Goal: Navigation & Orientation: Understand site structure

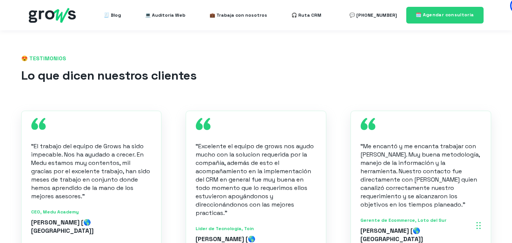
scroll to position [675, 0]
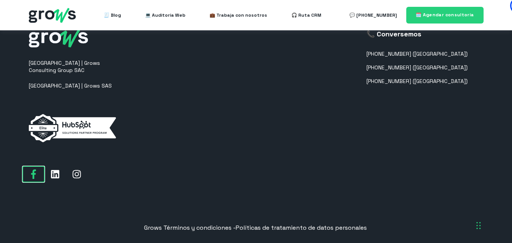
click at [31, 169] on icon at bounding box center [33, 173] width 9 height 9
click at [80, 170] on icon at bounding box center [76, 174] width 8 height 8
click at [50, 166] on link at bounding box center [55, 174] width 22 height 16
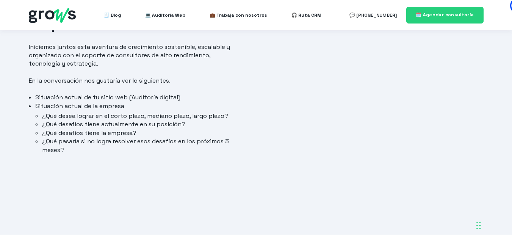
scroll to position [0, 0]
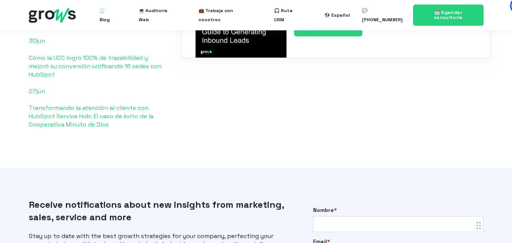
scroll to position [2032, 0]
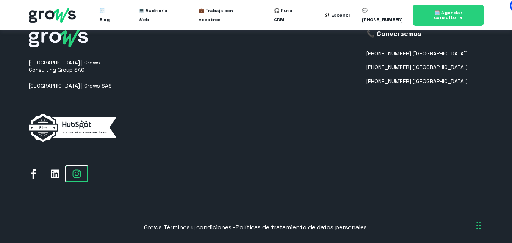
click at [82, 166] on link at bounding box center [77, 174] width 22 height 16
